Goal: Information Seeking & Learning: Learn about a topic

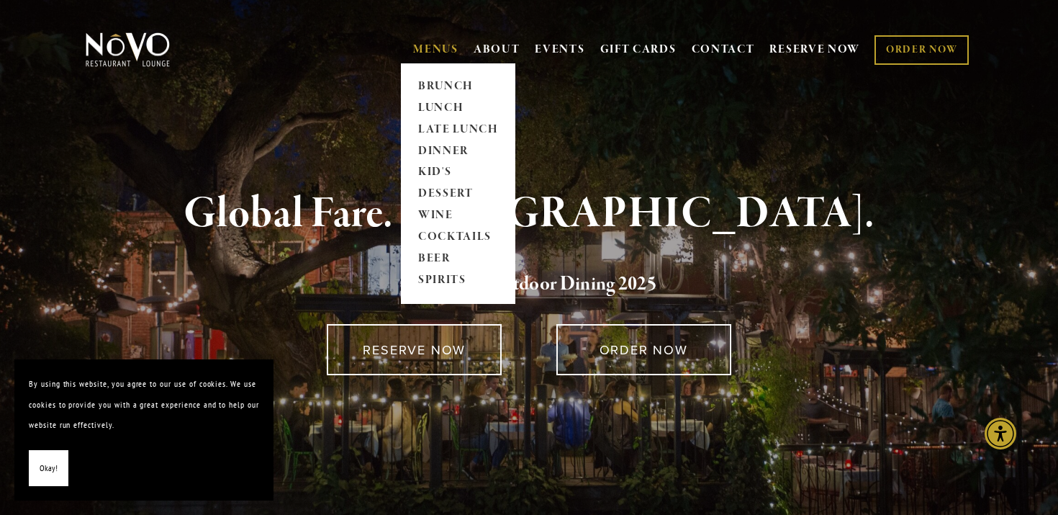
click at [418, 47] on link "MENUS" at bounding box center [435, 49] width 45 height 14
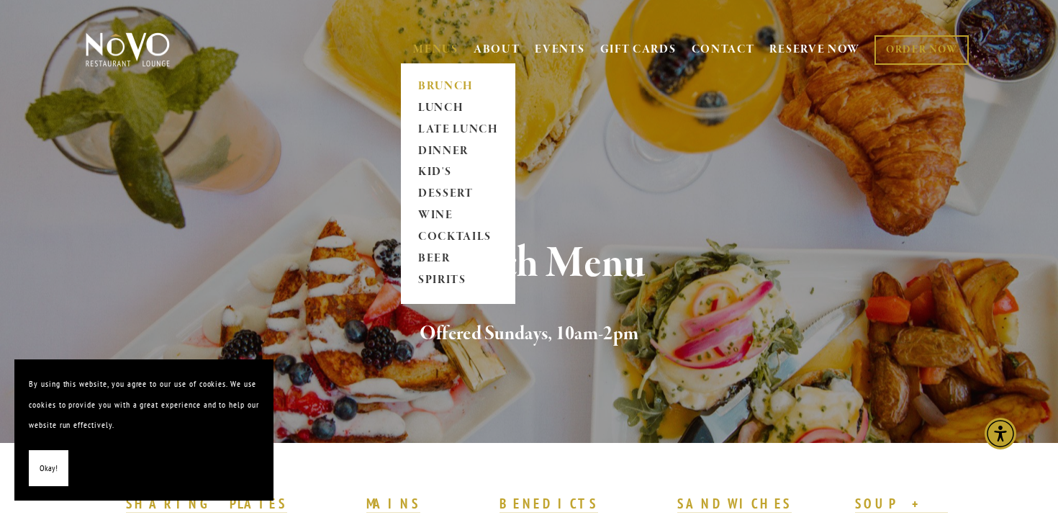
click at [435, 86] on link "BRUNCH" at bounding box center [458, 87] width 90 height 22
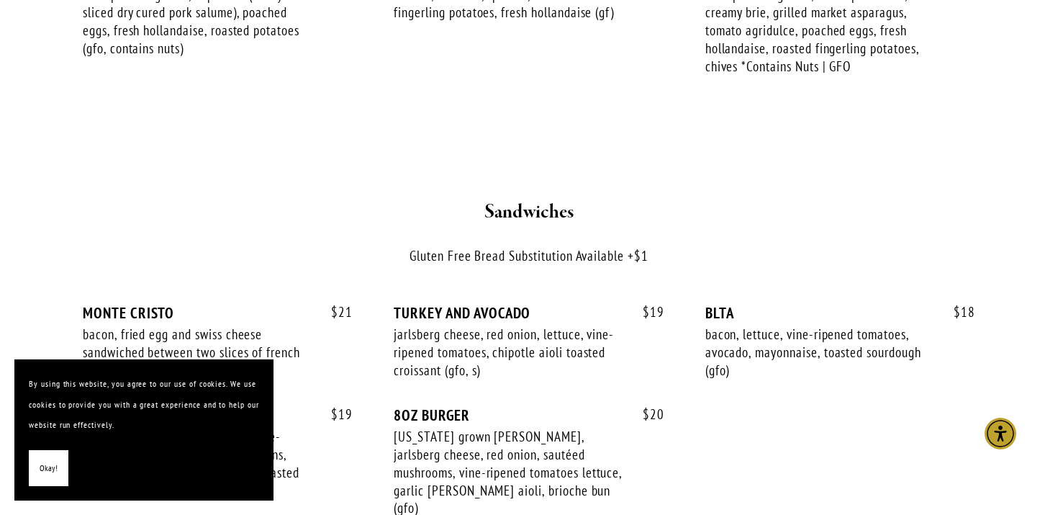
scroll to position [2007, 0]
